Goal: Transaction & Acquisition: Subscribe to service/newsletter

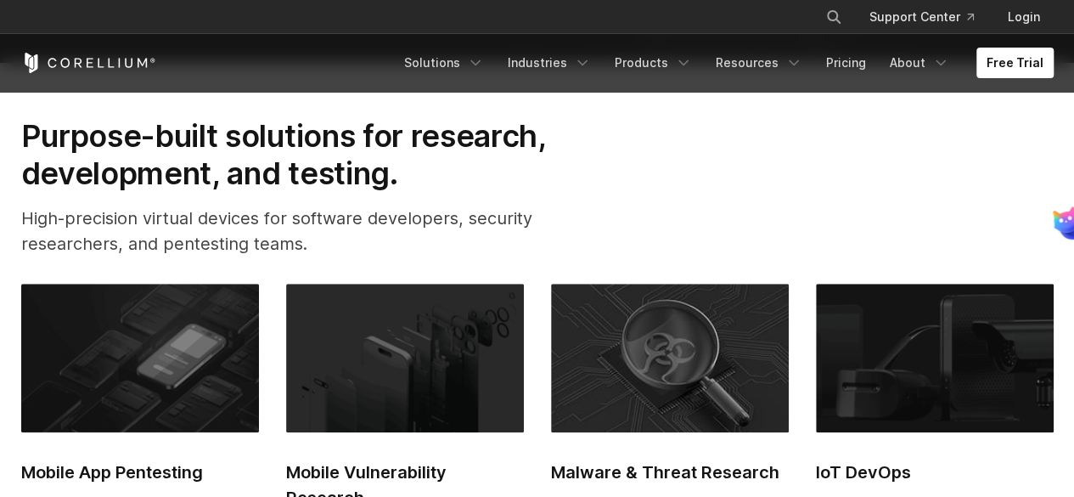
scroll to position [255, 0]
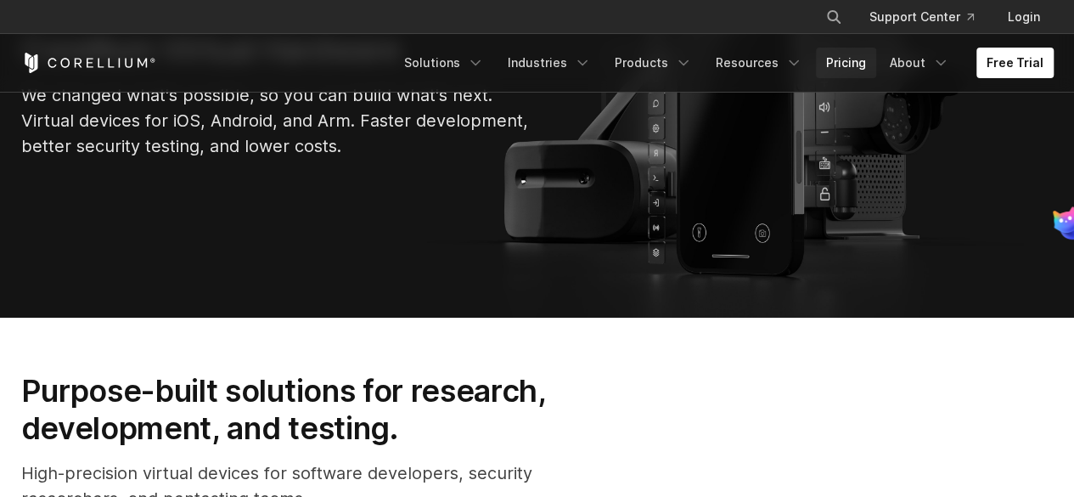
click at [866, 62] on link "Pricing" at bounding box center [846, 63] width 60 height 31
click at [1027, 71] on link "Free Trial" at bounding box center [1014, 63] width 77 height 31
